Goal: Find specific page/section: Find specific page/section

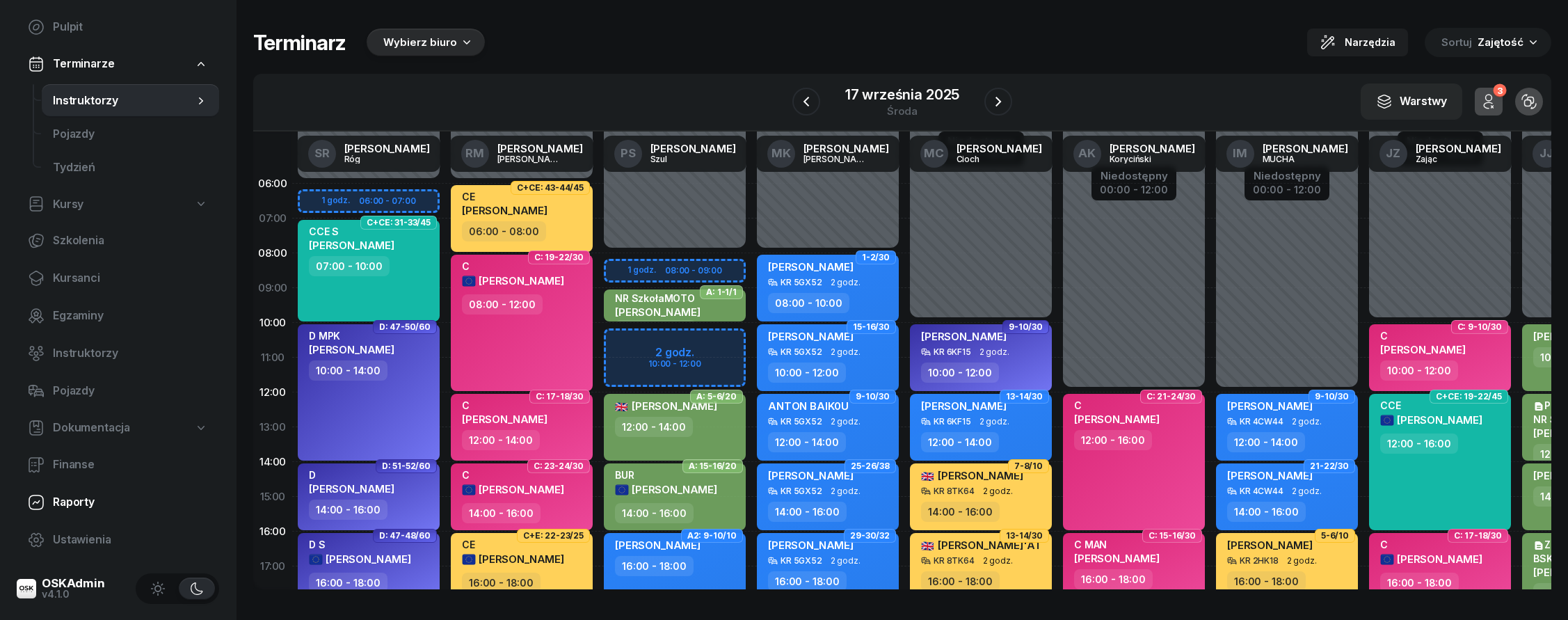
scroll to position [74, 0]
click at [127, 549] on link "Ustawienia" at bounding box center [118, 539] width 202 height 33
select select "06:00"
select select "22:00"
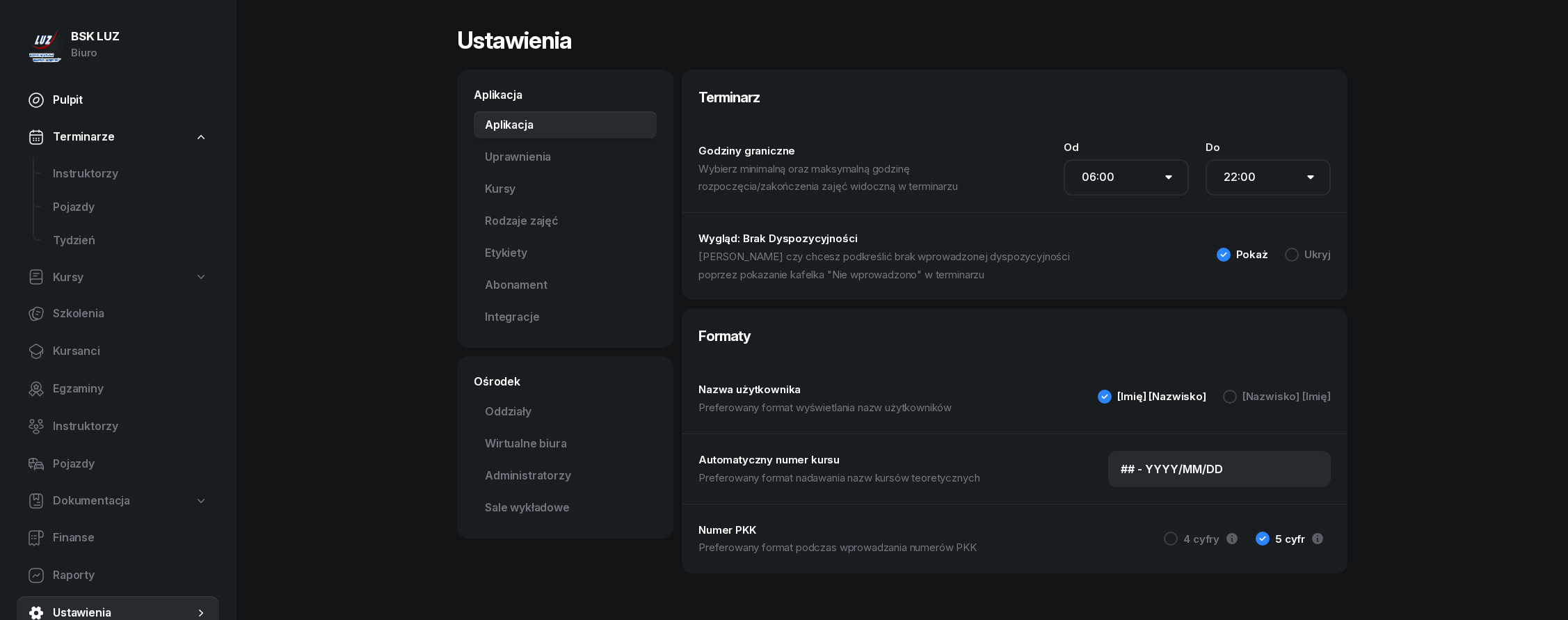
click at [97, 104] on span "Pulpit" at bounding box center [130, 100] width 155 height 18
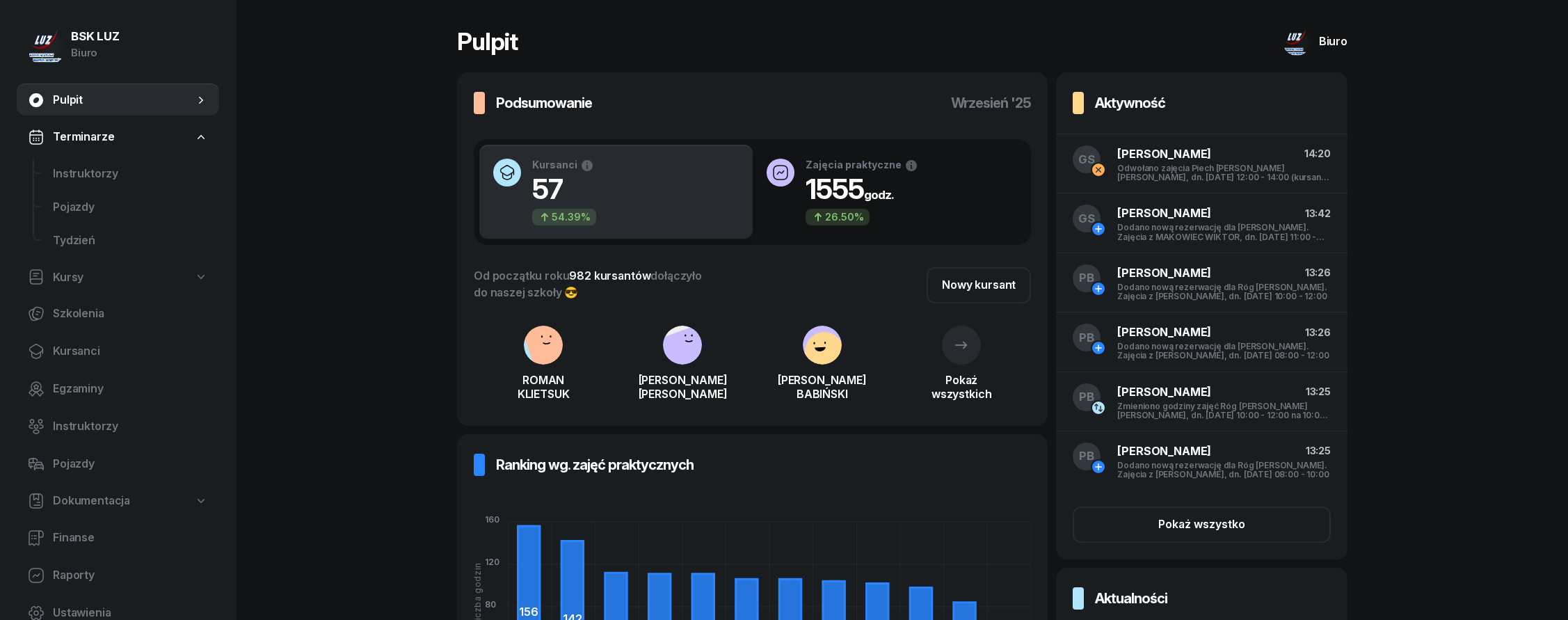
click at [138, 488] on link "Dokumentacja" at bounding box center [118, 501] width 202 height 32
click at [144, 542] on span "Książki ewidencji" at bounding box center [130, 538] width 155 height 18
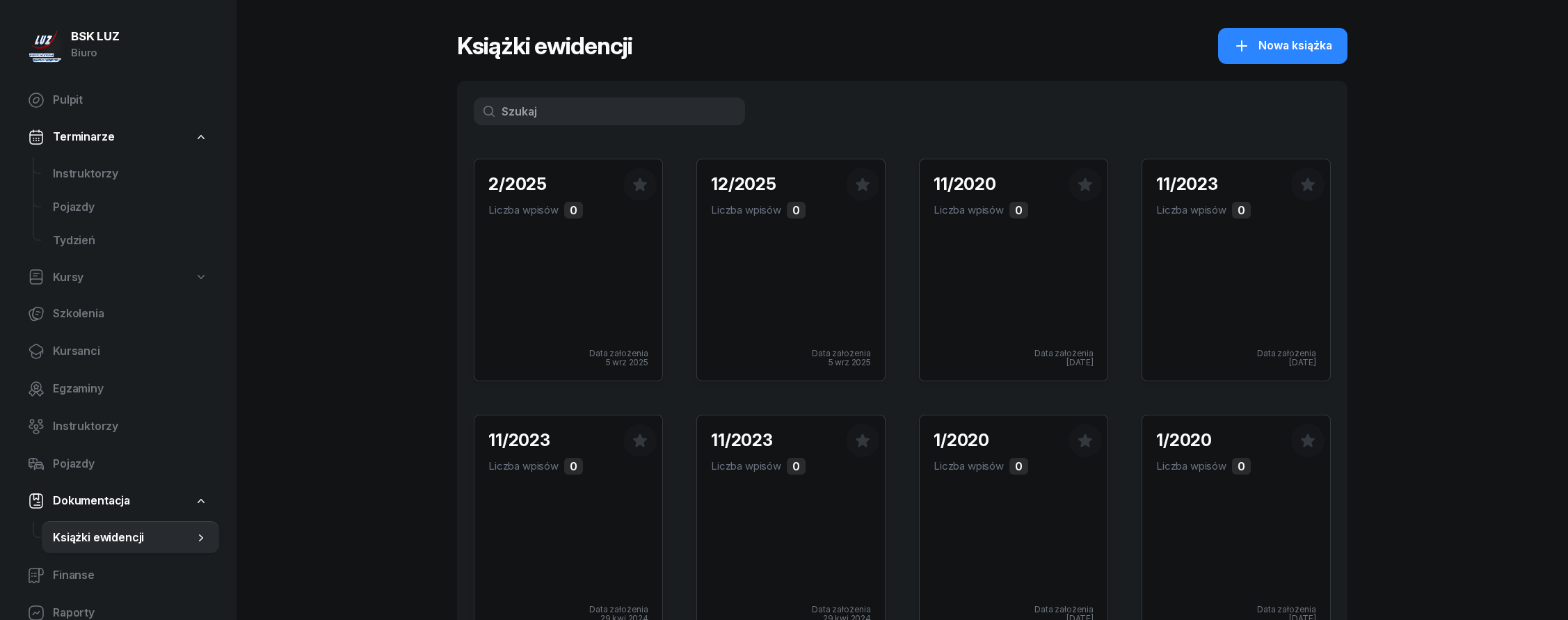
scroll to position [95, 0]
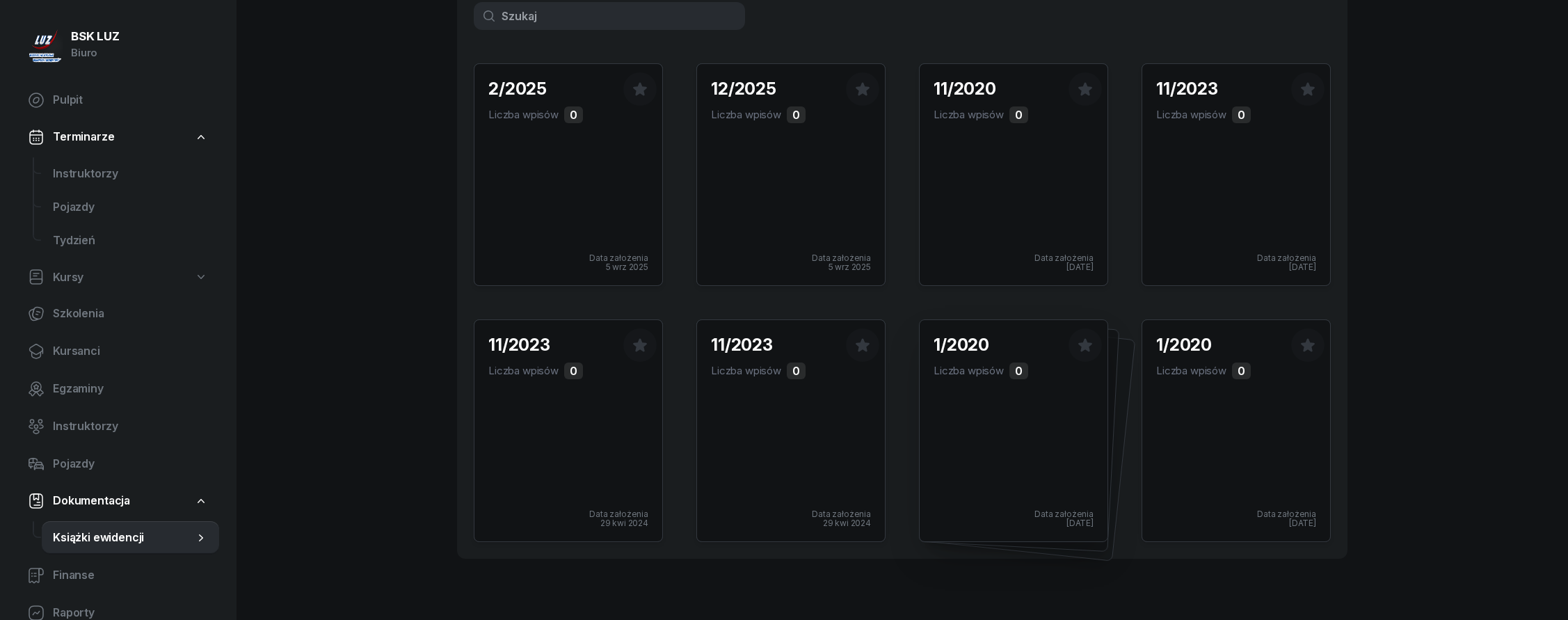
click at [950, 411] on div "1/2020 Liczba wpisów 0 Data założenia [DATE]" at bounding box center [1013, 431] width 188 height 221
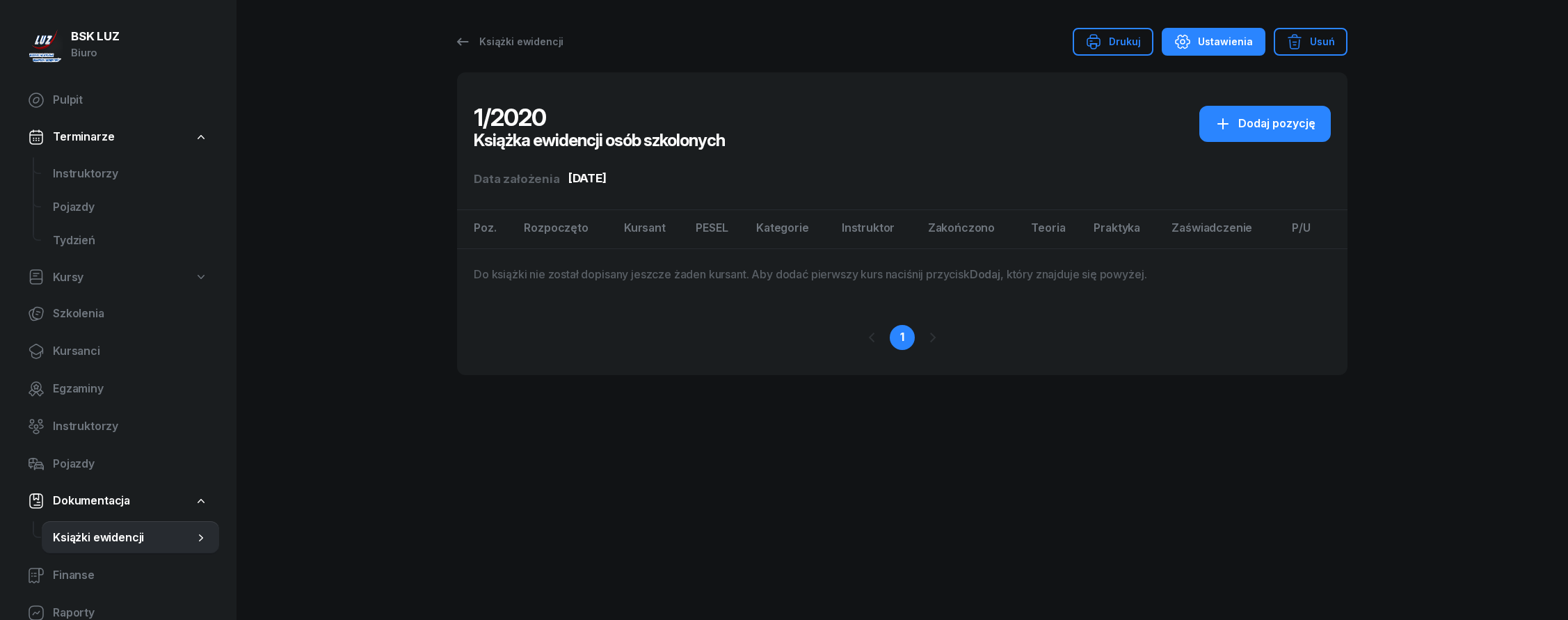
click at [1191, 40] on icon "button" at bounding box center [1182, 41] width 17 height 17
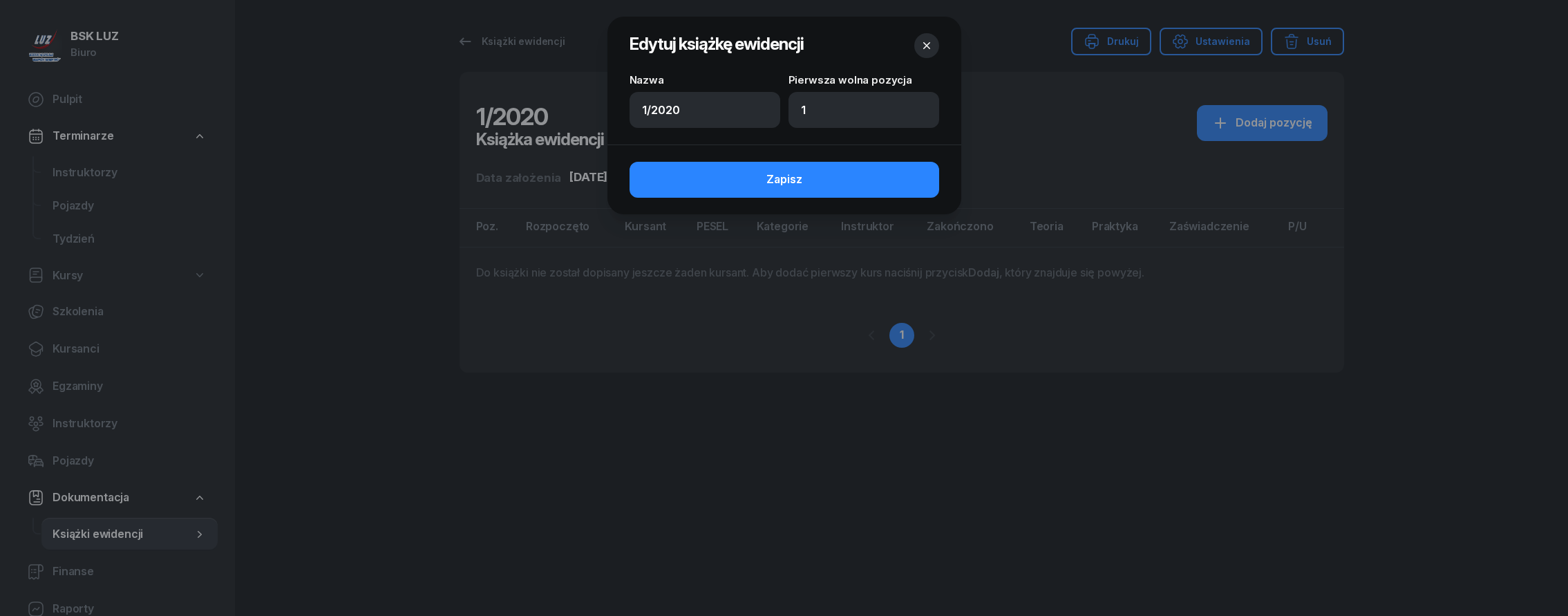
click at [924, 43] on icon "button" at bounding box center [927, 45] width 14 height 14
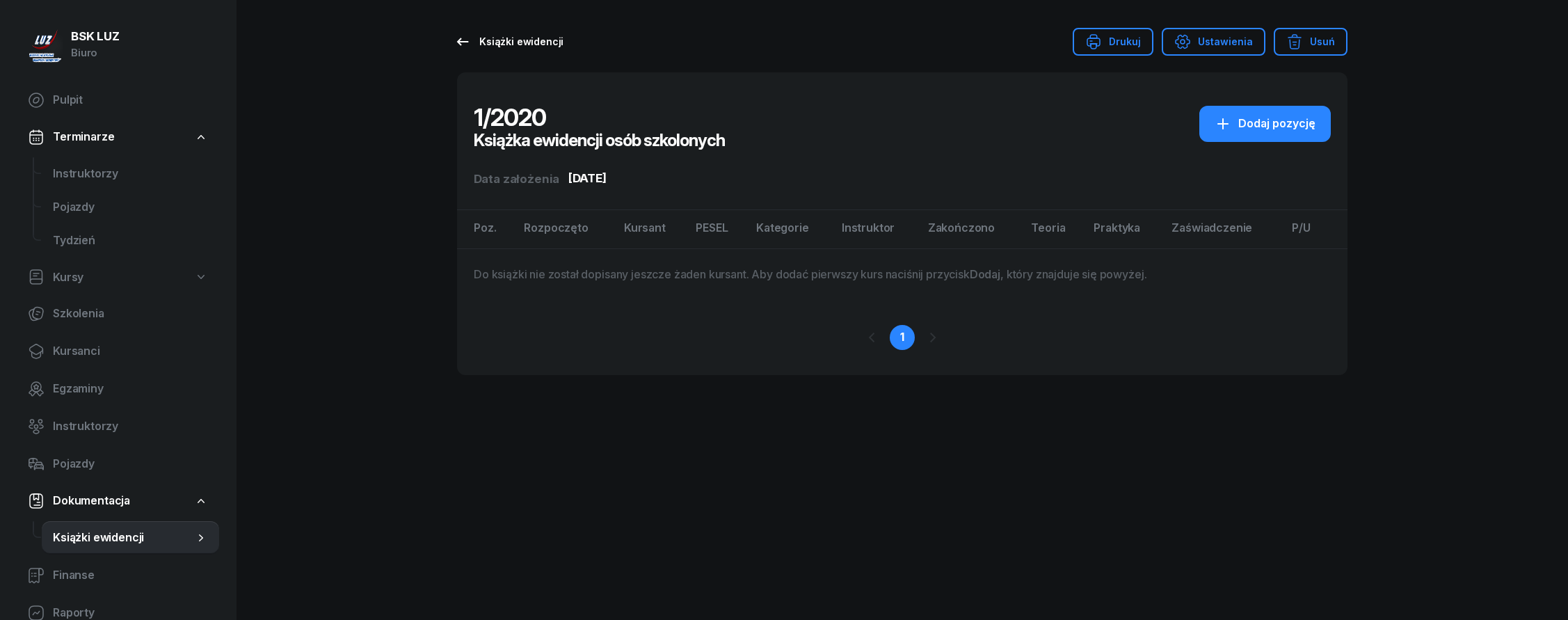
click at [497, 41] on div "Książki ewidencji" at bounding box center [509, 41] width 109 height 17
